Goal: Information Seeking & Learning: Learn about a topic

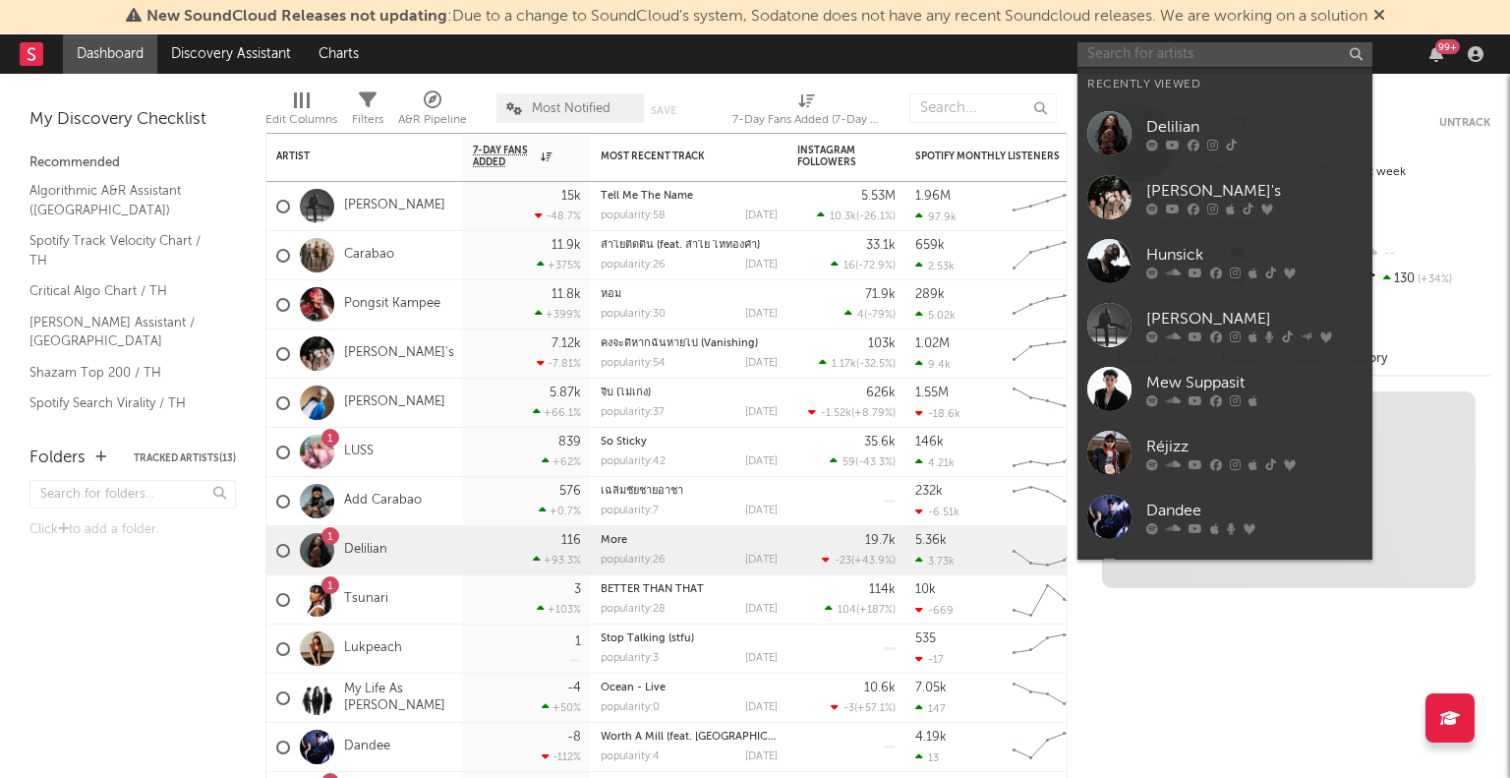
click at [1256, 53] on input "text" at bounding box center [1225, 54] width 295 height 25
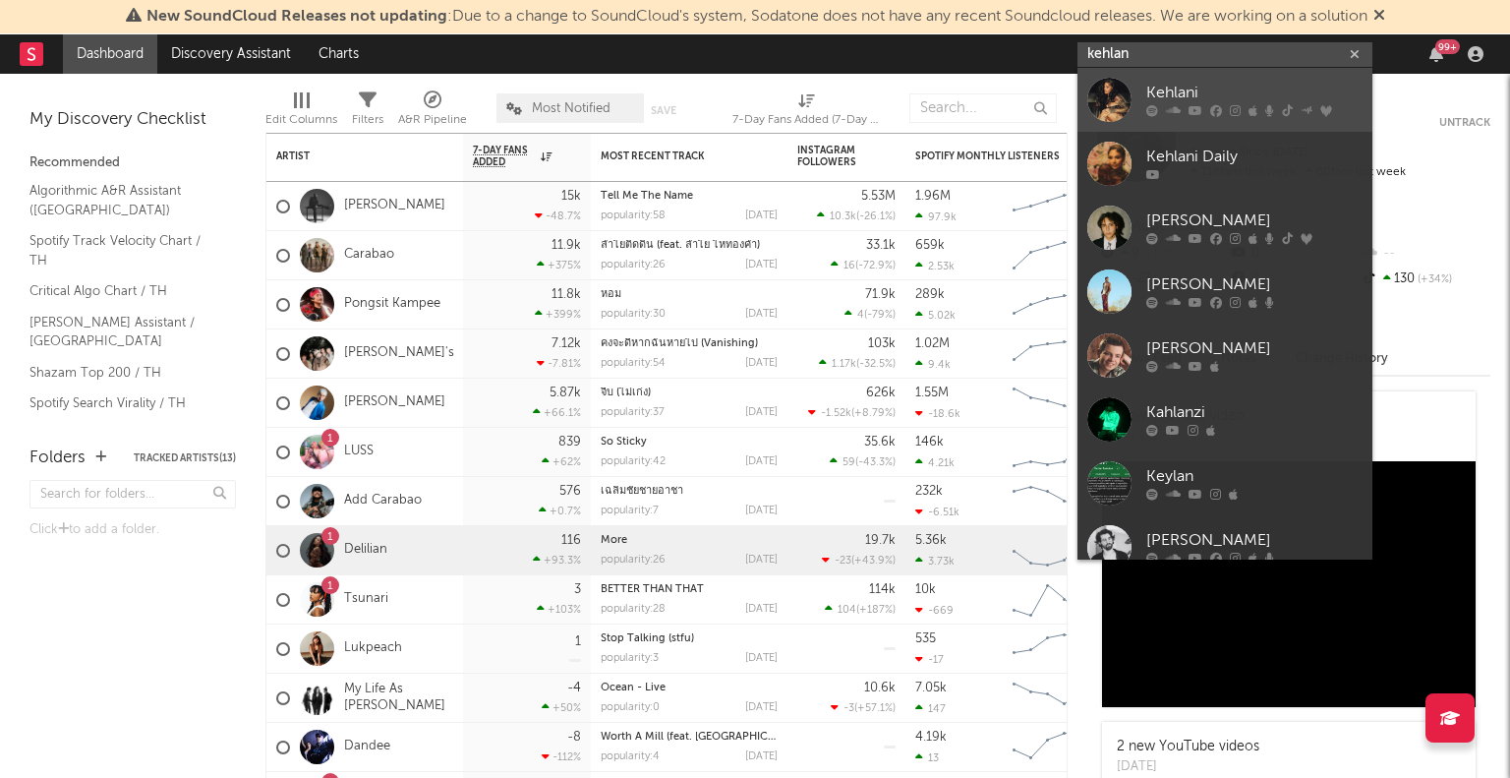
type input "kehlan"
click at [1147, 91] on div "Kehlani" at bounding box center [1254, 94] width 216 height 24
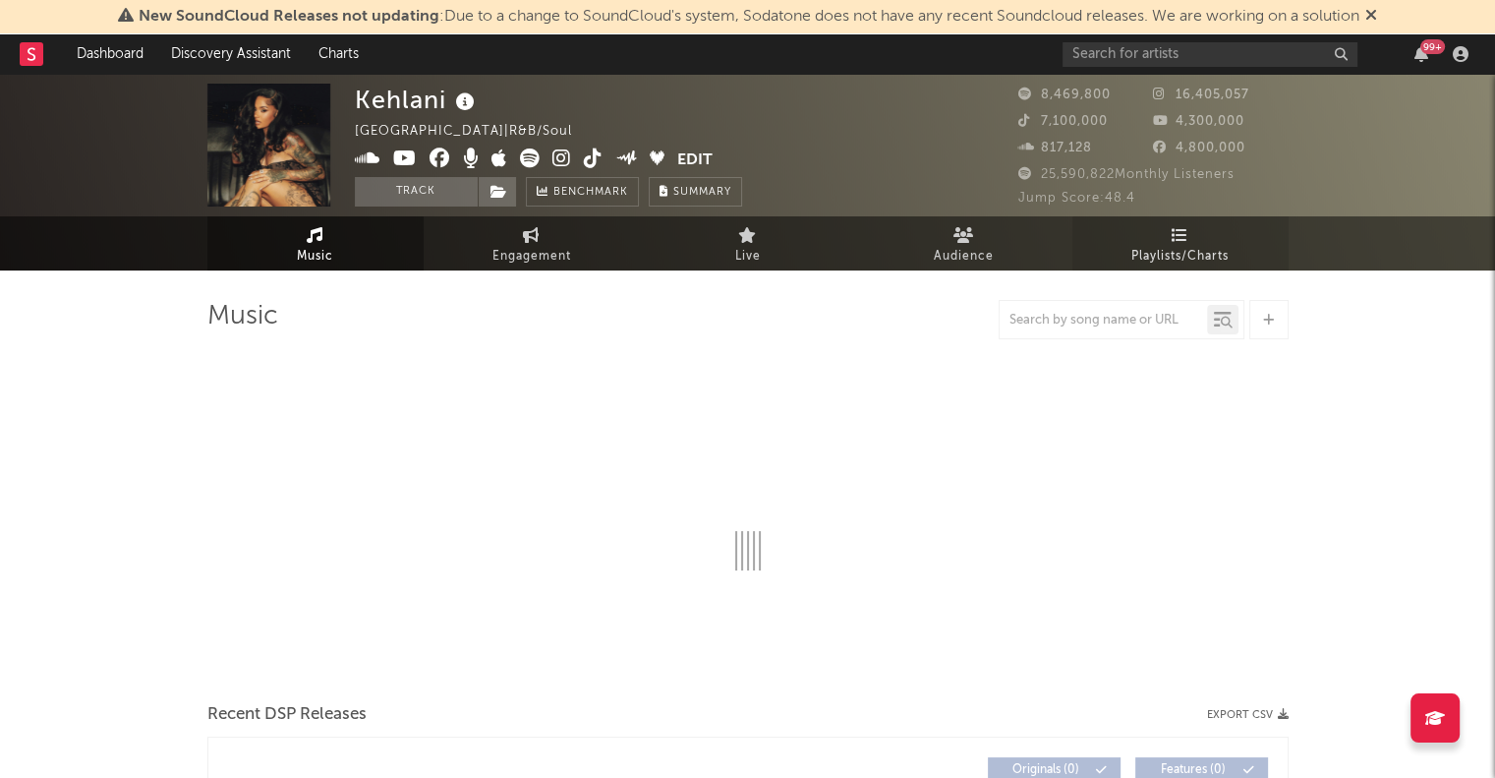
click at [1200, 242] on link "Playlists/Charts" at bounding box center [1181, 243] width 216 height 54
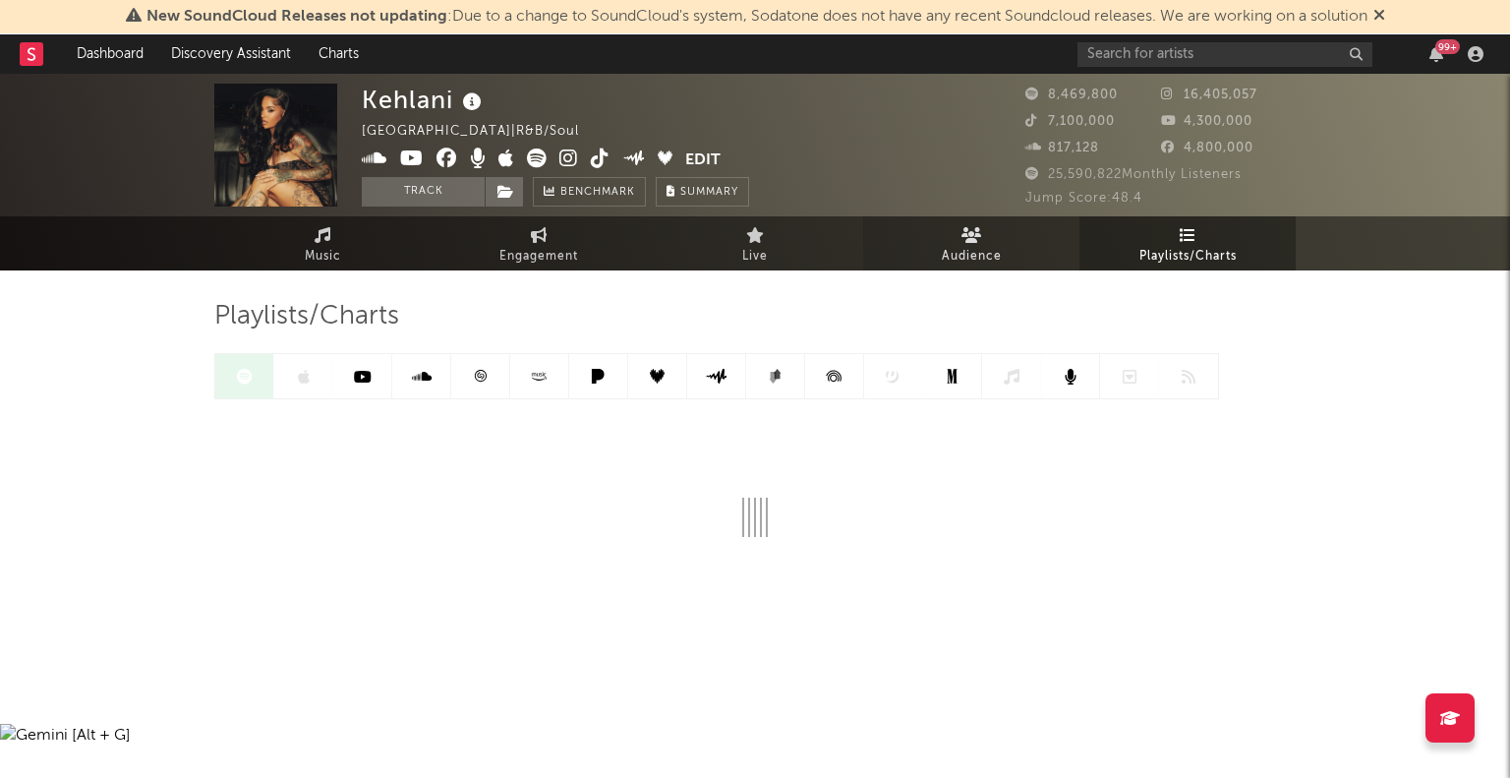
click at [971, 242] on icon at bounding box center [972, 235] width 21 height 16
